Goal: Task Accomplishment & Management: Complete application form

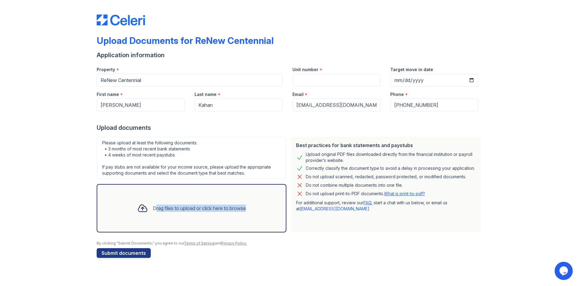
drag, startPoint x: 245, startPoint y: 210, endPoint x: 116, endPoint y: 188, distance: 130.3
click at [126, 202] on div "Drag files to upload or click here to browse" at bounding box center [192, 208] width 190 height 48
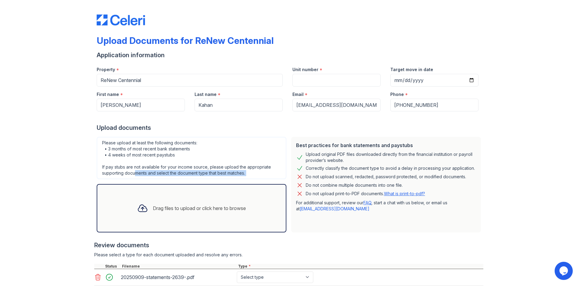
drag, startPoint x: 145, startPoint y: 215, endPoint x: 180, endPoint y: 116, distance: 104.5
click at [140, 173] on div "Please upload at least the following documents: • 3 months of most recent bank …" at bounding box center [191, 184] width 195 height 100
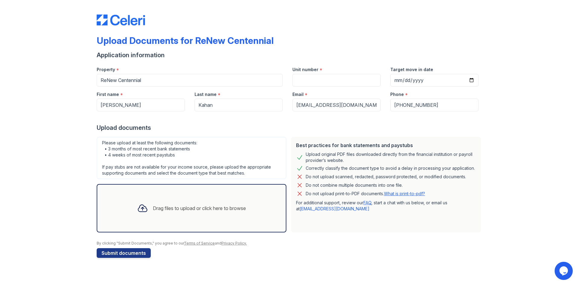
drag, startPoint x: 141, startPoint y: 207, endPoint x: 156, endPoint y: 211, distance: 16.3
click at [137, 211] on icon at bounding box center [142, 208] width 11 height 11
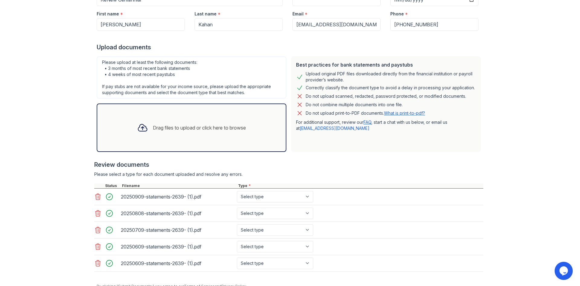
scroll to position [107, 0]
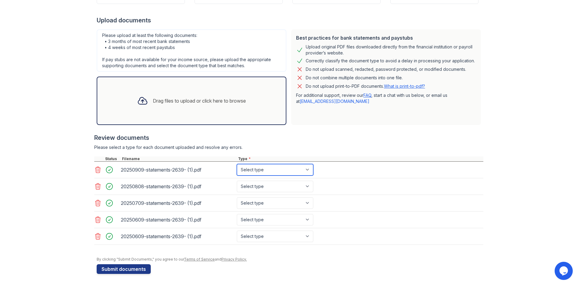
click at [307, 169] on select "Select type Paystub Bank Statement Offer Letter Tax Documents Benefit Award Let…" at bounding box center [275, 169] width 76 height 11
select select "bank_statement"
click at [237, 164] on select "Select type Paystub Bank Statement Offer Letter Tax Documents Benefit Award Let…" at bounding box center [275, 169] width 76 height 11
click at [308, 187] on select "Select type Paystub Bank Statement Offer Letter Tax Documents Benefit Award Let…" at bounding box center [275, 185] width 76 height 11
select select "bank_statement"
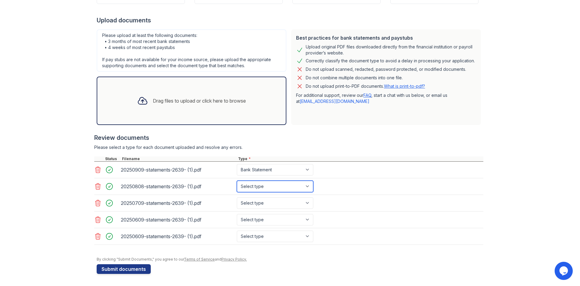
click at [237, 180] on select "Select type Paystub Bank Statement Offer Letter Tax Documents Benefit Award Let…" at bounding box center [275, 185] width 76 height 11
click at [309, 202] on select "Select type Paystub Bank Statement Offer Letter Tax Documents Benefit Award Let…" at bounding box center [275, 202] width 76 height 11
select select "bank_statement"
click at [237, 197] on select "Select type Paystub Bank Statement Offer Letter Tax Documents Benefit Award Let…" at bounding box center [275, 202] width 76 height 11
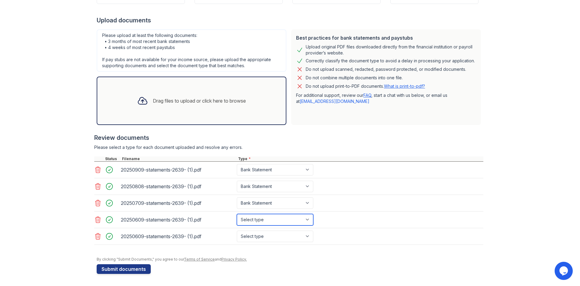
click at [309, 220] on select "Select type Paystub Bank Statement Offer Letter Tax Documents Benefit Award Let…" at bounding box center [275, 219] width 76 height 11
select select "bank_statement"
click at [237, 214] on select "Select type Paystub Bank Statement Offer Letter Tax Documents Benefit Award Let…" at bounding box center [275, 219] width 76 height 11
click at [310, 236] on select "Select type Paystub Bank Statement Offer Letter Tax Documents Benefit Award Let…" at bounding box center [275, 235] width 76 height 11
select select "bank_statement"
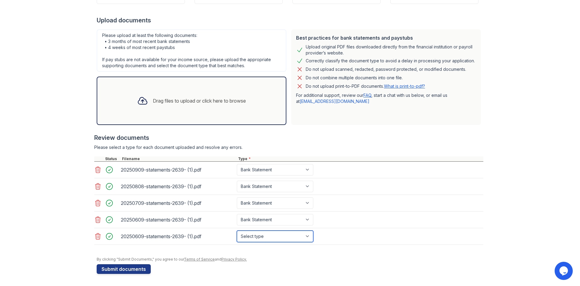
click at [237, 230] on select "Select type Paystub Bank Statement Offer Letter Tax Documents Benefit Award Let…" at bounding box center [275, 235] width 76 height 11
click at [125, 268] on button "Submit documents" at bounding box center [124, 269] width 54 height 10
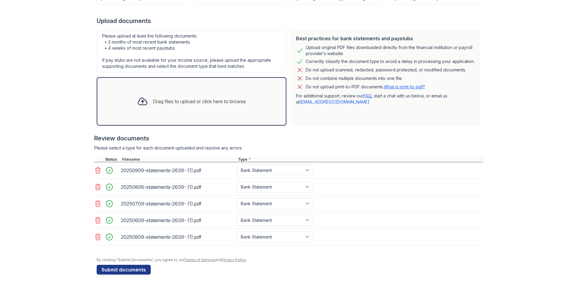
scroll to position [133, 0]
click at [138, 270] on button "Submit documents" at bounding box center [124, 269] width 54 height 10
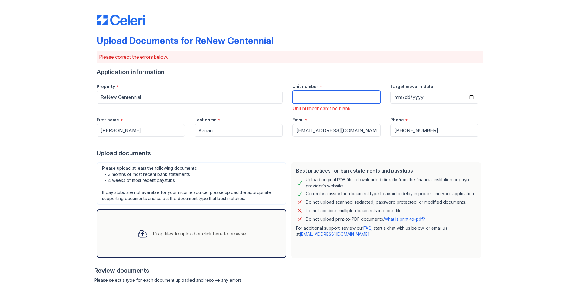
click at [324, 96] on input "Unit number" at bounding box center [337, 97] width 88 height 13
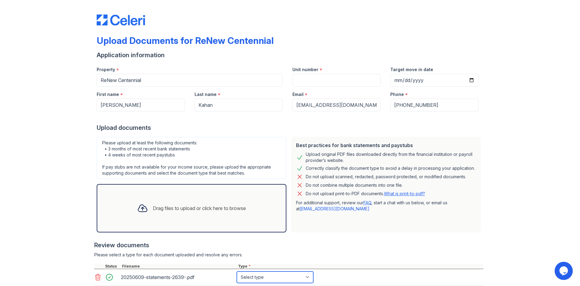
click at [307, 275] on select "Select type Paystub Bank Statement Offer Letter Tax Documents Benefit Award Let…" at bounding box center [275, 276] width 76 height 11
select select "bank_statement"
click at [237, 271] on select "Select type Paystub Bank Statement Offer Letter Tax Documents Benefit Award Let…" at bounding box center [275, 276] width 76 height 11
drag, startPoint x: 574, startPoint y: 141, endPoint x: 572, endPoint y: 151, distance: 9.6
click at [576, 150] on main "Upload Documents for ReNew Centennial Application information Property * ReNew …" at bounding box center [290, 143] width 580 height 286
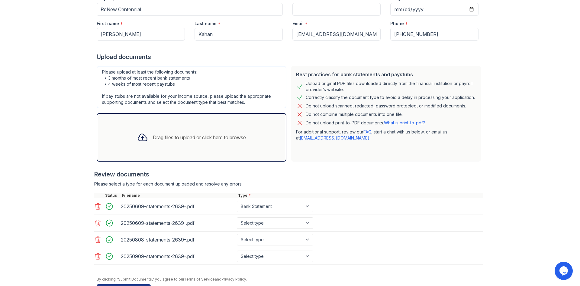
scroll to position [91, 0]
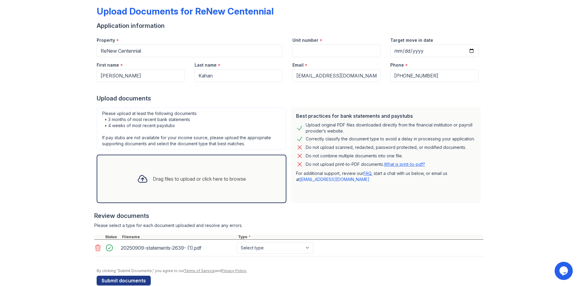
scroll to position [41, 0]
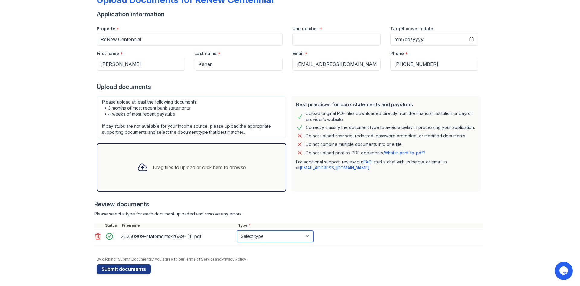
click at [307, 236] on select "Select type Paystub Bank Statement Offer Letter Tax Documents Benefit Award Let…" at bounding box center [275, 235] width 76 height 11
select select "bank_statement"
click at [237, 230] on select "Select type Paystub Bank Statement Offer Letter Tax Documents Benefit Award Let…" at bounding box center [275, 235] width 76 height 11
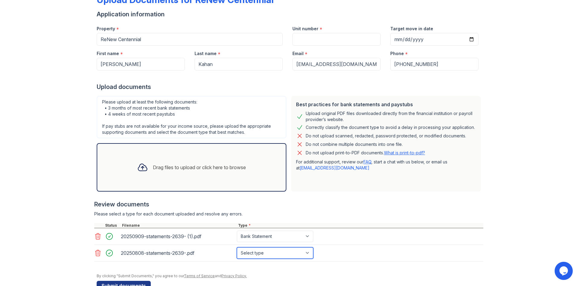
click at [308, 253] on select "Select type Paystub Bank Statement Offer Letter Tax Documents Benefit Award Let…" at bounding box center [275, 252] width 76 height 11
select select "bank_statement"
click at [237, 247] on select "Select type Paystub Bank Statement Offer Letter Tax Documents Benefit Award Let…" at bounding box center [275, 252] width 76 height 11
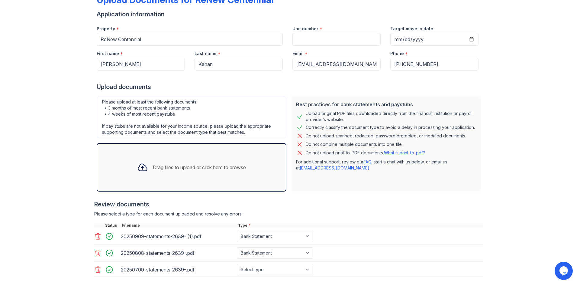
click at [259, 168] on div "Drag files to upload or click here to browse" at bounding box center [192, 167] width 190 height 48
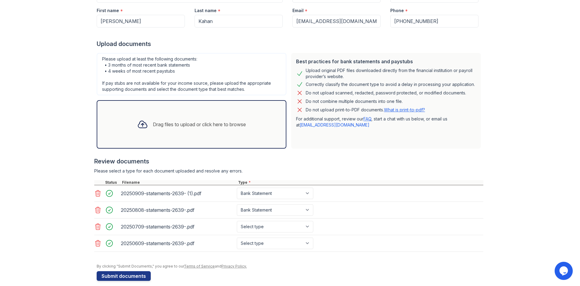
scroll to position [91, 0]
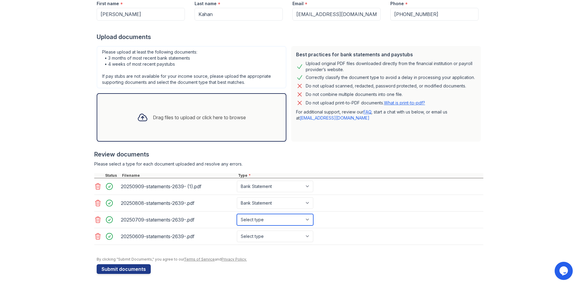
click at [306, 219] on select "Select type Paystub Bank Statement Offer Letter Tax Documents Benefit Award Let…" at bounding box center [275, 219] width 76 height 11
select select "bank_statement"
click at [237, 214] on select "Select type Paystub Bank Statement Offer Letter Tax Documents Benefit Award Let…" at bounding box center [275, 219] width 76 height 11
click at [307, 237] on select "Select type Paystub Bank Statement Offer Letter Tax Documents Benefit Award Let…" at bounding box center [275, 235] width 76 height 11
select select "bank_statement"
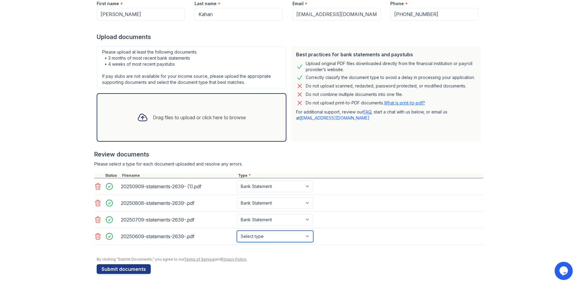
click at [237, 230] on select "Select type Paystub Bank Statement Offer Letter Tax Documents Benefit Award Let…" at bounding box center [275, 235] width 76 height 11
click at [141, 269] on button "Submit documents" at bounding box center [124, 269] width 54 height 10
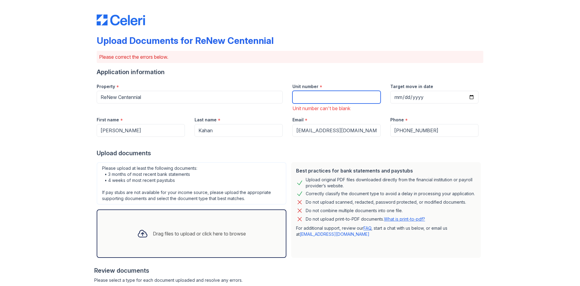
click at [311, 93] on input "Unit number" at bounding box center [337, 97] width 88 height 13
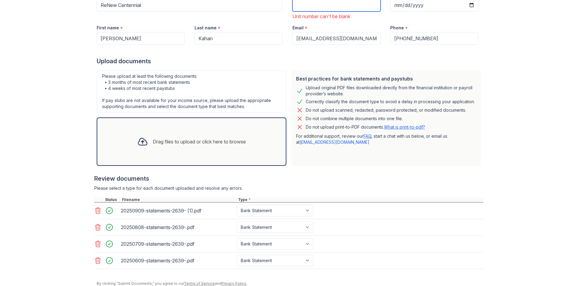
scroll to position [89, 0]
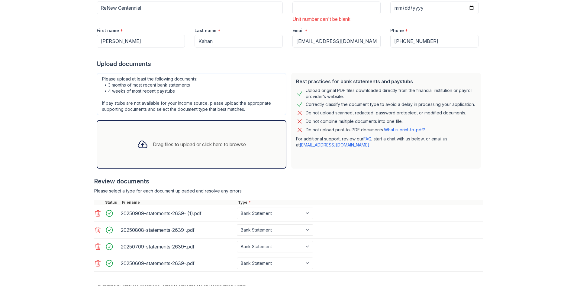
click at [96, 229] on icon at bounding box center [97, 229] width 7 height 7
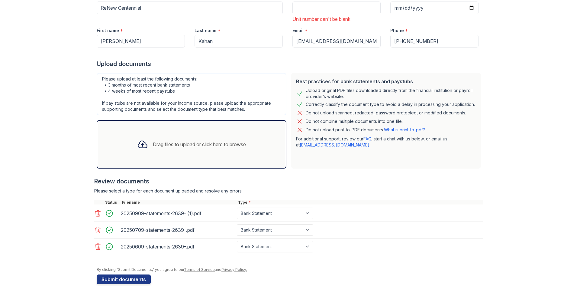
click at [96, 245] on icon at bounding box center [97, 246] width 7 height 7
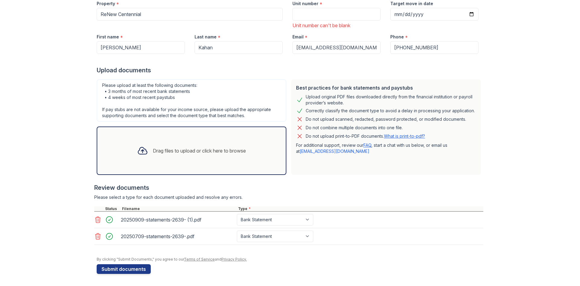
click at [96, 237] on icon at bounding box center [97, 235] width 7 height 7
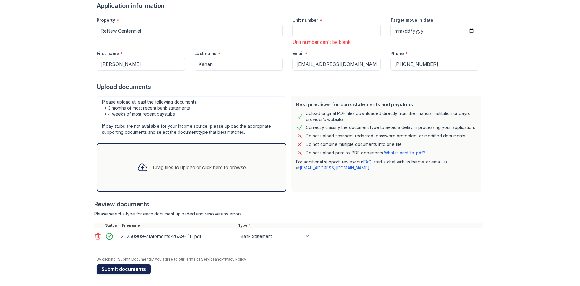
click at [126, 270] on button "Submit documents" at bounding box center [124, 269] width 54 height 10
